Goal: Information Seeking & Learning: Learn about a topic

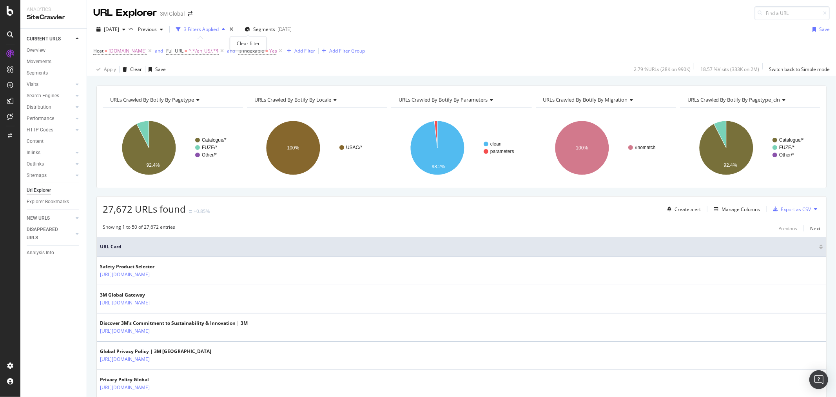
click at [235, 29] on div "times" at bounding box center [231, 29] width 7 height 8
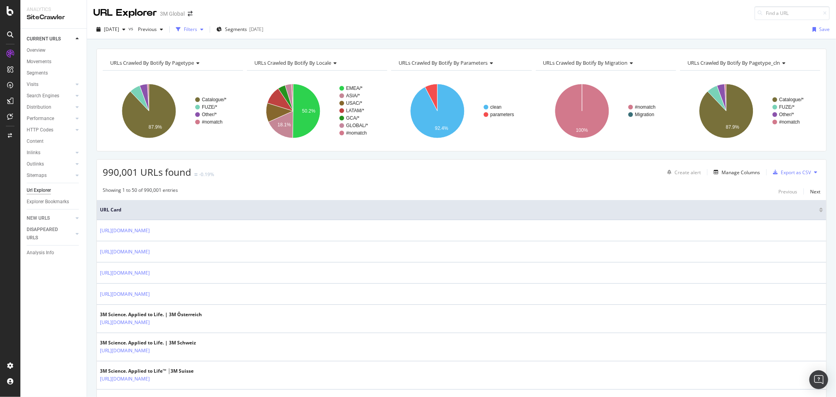
click at [197, 29] on div "Filters" at bounding box center [190, 29] width 13 height 7
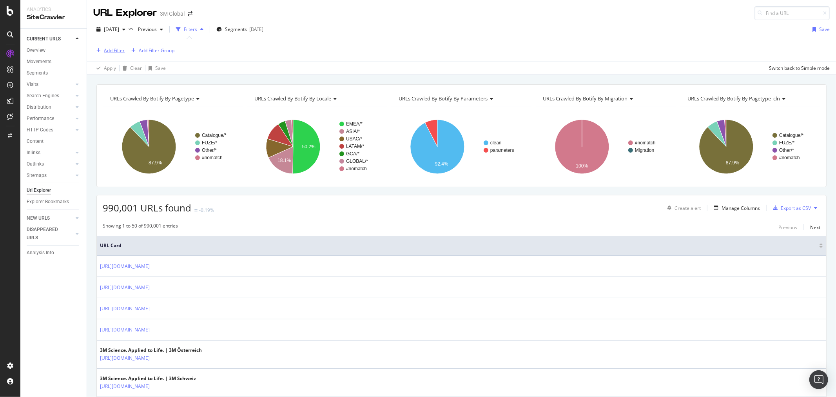
click at [115, 49] on div "Add Filter" at bounding box center [114, 50] width 21 height 7
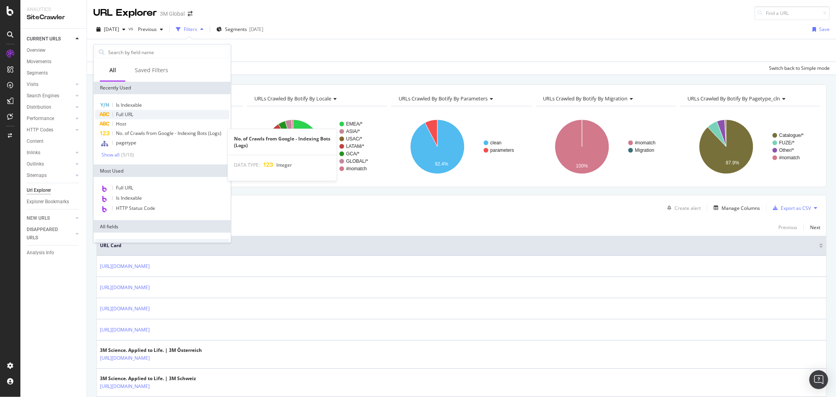
click at [134, 114] on div "Full URL" at bounding box center [162, 114] width 134 height 9
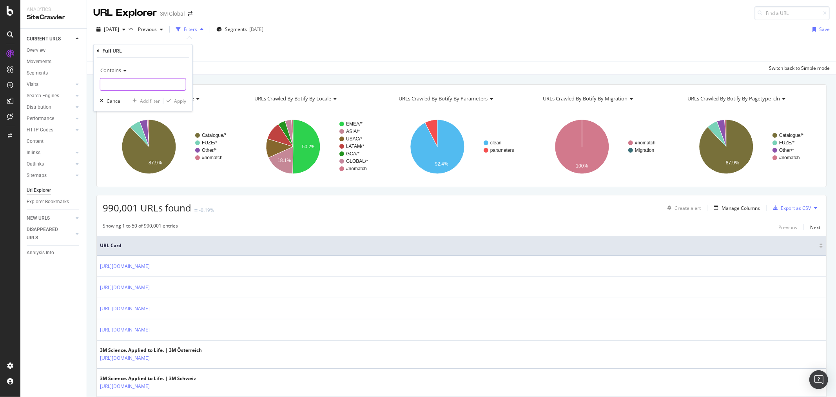
click at [139, 87] on input "text" at bounding box center [142, 84] width 85 height 13
paste input "[URL][DOMAIN_NAME]"
type input "[URL][DOMAIN_NAME]"
click at [183, 101] on div "Apply" at bounding box center [180, 101] width 12 height 7
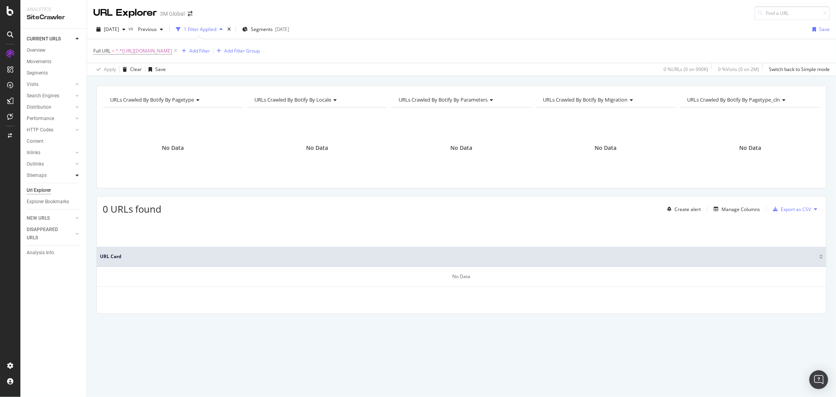
click at [77, 174] on icon at bounding box center [77, 175] width 3 height 5
click at [76, 153] on icon at bounding box center [77, 152] width 3 height 5
click at [77, 165] on icon at bounding box center [77, 163] width 3 height 5
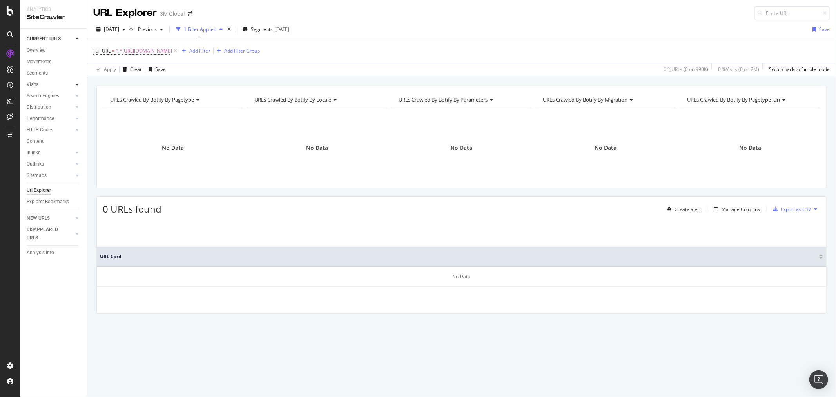
click at [78, 84] on icon at bounding box center [77, 84] width 3 height 5
click at [50, 107] on div "Orphan URLs" at bounding box center [43, 107] width 27 height 8
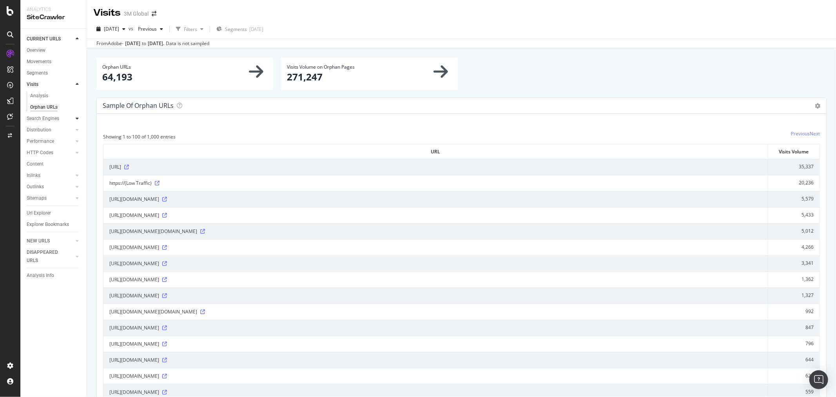
click at [77, 118] on icon at bounding box center [77, 118] width 3 height 5
click at [60, 152] on div "Orphans Explorer" at bounding box center [48, 153] width 36 height 8
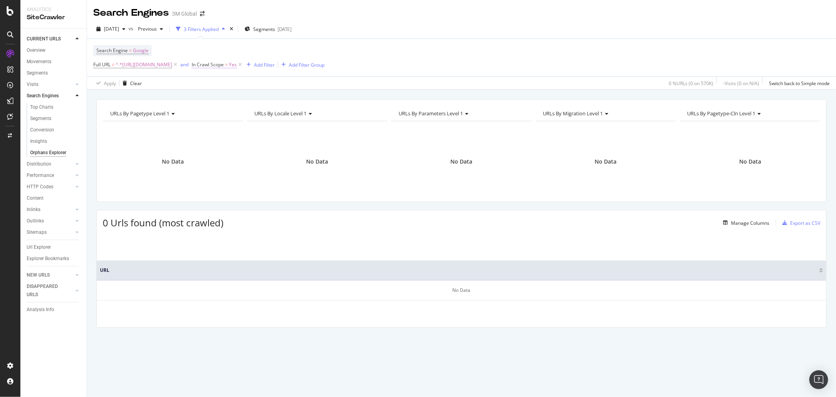
click at [237, 67] on span "In Crawl Scope = Yes" at bounding box center [214, 64] width 45 height 7
click at [335, 83] on icon at bounding box center [333, 84] width 5 height 5
click at [331, 109] on span "No" at bounding box center [329, 110] width 6 height 7
click at [404, 99] on div "Apply" at bounding box center [403, 100] width 12 height 7
click at [42, 107] on div "Top Charts" at bounding box center [41, 107] width 23 height 8
